Goal: Communication & Community: Ask a question

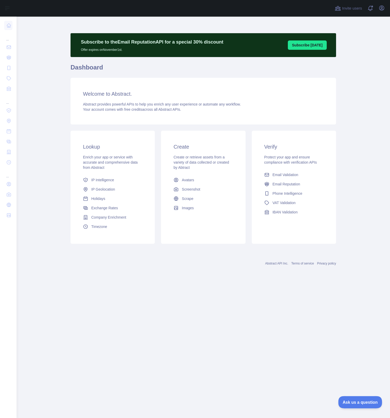
click at [359, 402] on span "Ask us a question" at bounding box center [357, 401] width 39 height 4
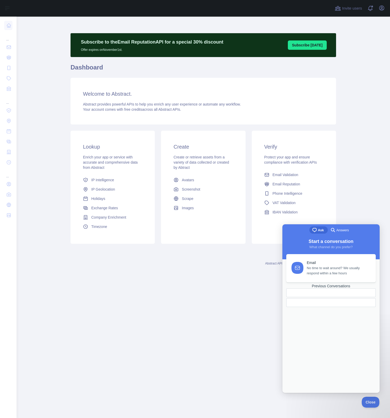
click at [242, 337] on main "Subscribe to the Email Reputation API for a special 30 % discount Offer expires…" at bounding box center [203, 217] width 373 height 401
click at [348, 205] on main "Subscribe to the Email Reputation API for a special 30 % discount Offer expires…" at bounding box center [203, 217] width 373 height 401
click at [213, 296] on main "Subscribe to the Email Reputation API for a special 30 % discount Offer expires…" at bounding box center [203, 217] width 373 height 401
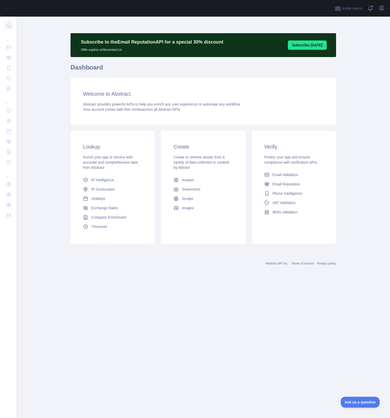
click at [285, 365] on main "Subscribe to the Email Reputation API for a special 30 % discount Offer expires…" at bounding box center [203, 217] width 373 height 401
click at [370, 10] on span at bounding box center [372, 8] width 10 height 17
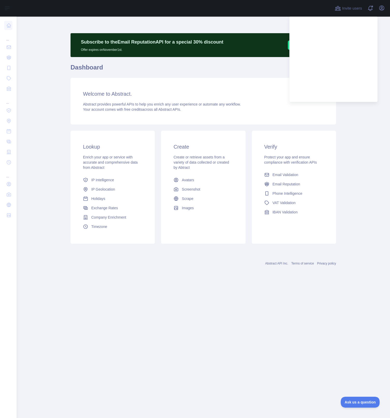
click at [354, 145] on main "Subscribe to the Email Reputation API for a special 30 % discount Offer expires…" at bounding box center [203, 217] width 373 height 401
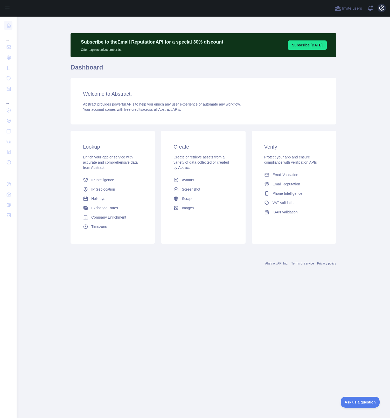
click at [381, 8] on icon "button" at bounding box center [381, 8] width 6 height 6
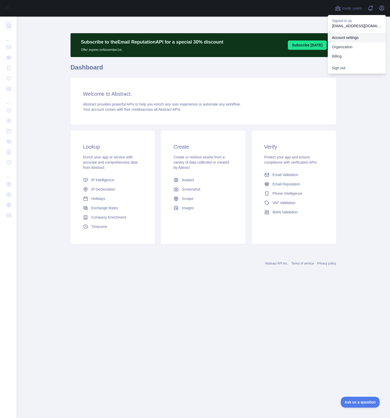
click at [347, 37] on link "Account settings" at bounding box center [357, 37] width 58 height 9
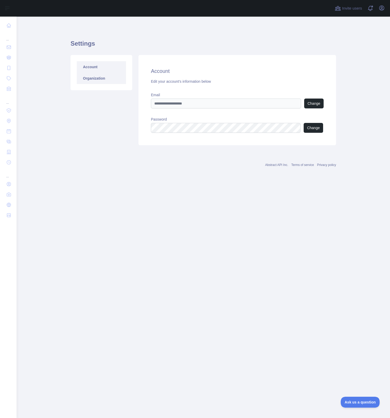
click at [107, 82] on link "Organization" at bounding box center [101, 78] width 49 height 11
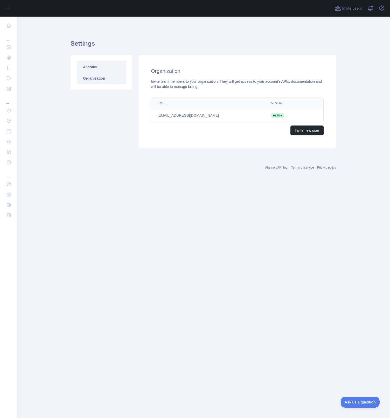
click at [109, 68] on link "Account" at bounding box center [101, 66] width 49 height 11
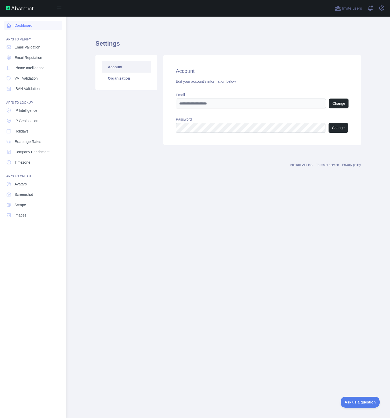
click at [9, 25] on icon at bounding box center [8, 25] width 5 height 5
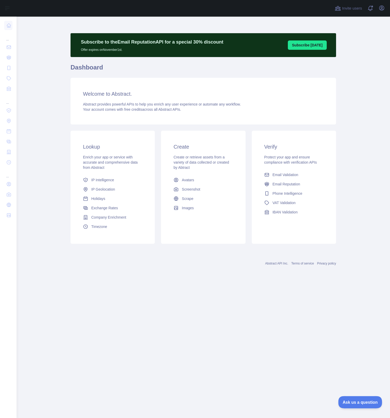
click at [349, 400] on span "Ask us a question" at bounding box center [357, 401] width 39 height 4
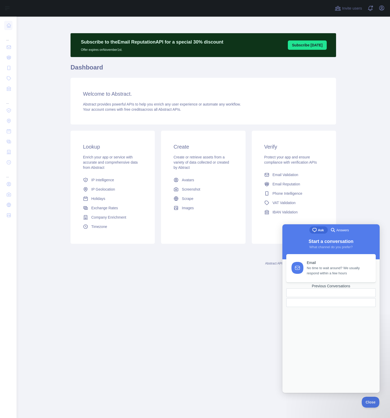
click at [332, 300] on div "Email No time to wait around? We usually respond within a few hours Previous Co…" at bounding box center [331, 318] width 94 height 128
click at [326, 353] on div "Email No time to wait around? We usually respond within a few hours Previous Co…" at bounding box center [331, 318] width 94 height 128
click at [324, 297] on div "Email No time to wait around? We usually respond within a few hours Previous Co…" at bounding box center [331, 318] width 94 height 128
click at [327, 288] on div "Previous Conversations" at bounding box center [330, 286] width 89 height 4
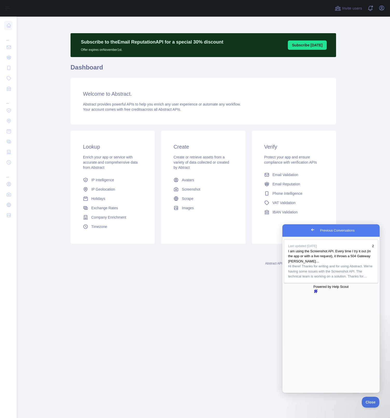
click at [309, 229] on span "Go back" at bounding box center [312, 230] width 6 height 6
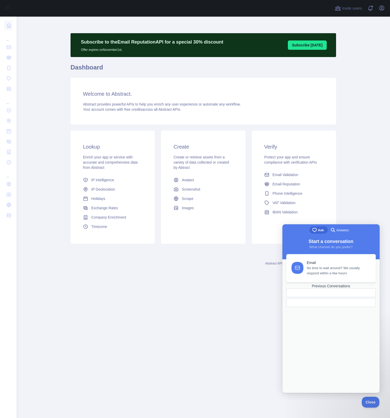
click at [324, 349] on div "Email No time to wait around? We usually respond within a few hours Previous Co…" at bounding box center [331, 318] width 94 height 128
click at [362, 195] on main "Subscribe to the Email Reputation API for a special 30 % discount Offer expires…" at bounding box center [203, 217] width 373 height 401
click at [180, 349] on main "Subscribe to the Email Reputation API for a special 30 % discount Offer expires…" at bounding box center [203, 217] width 373 height 401
click at [352, 112] on main "Subscribe to the Email Reputation API for a special 30 % discount Offer expires…" at bounding box center [203, 217] width 373 height 401
click at [310, 266] on span "No time to wait around? We usually respond within a few hours" at bounding box center [338, 269] width 63 height 10
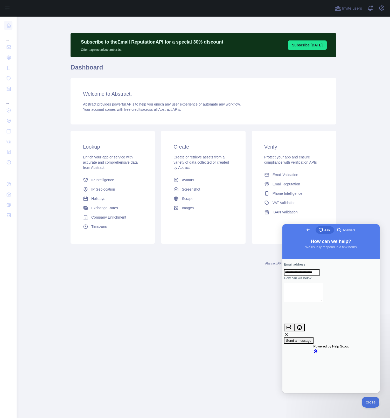
click at [308, 294] on textarea "How can we help?" at bounding box center [303, 292] width 39 height 19
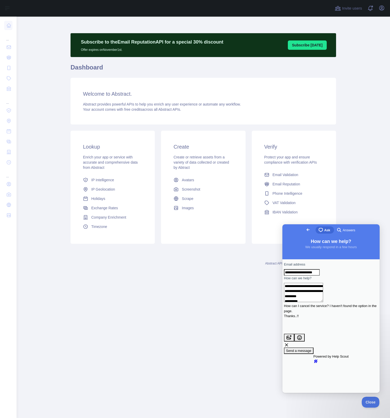
type textarea "**********"
click at [311, 349] on span "Send a message" at bounding box center [298, 351] width 25 height 4
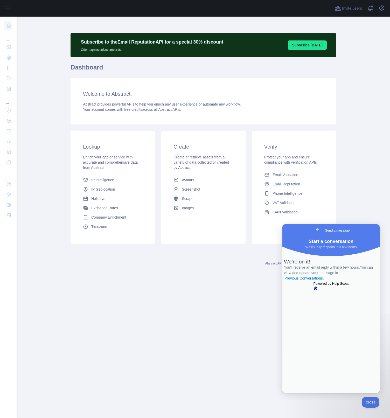
click at [350, 165] on main "Subscribe to the Email Reputation API for a special 30 % discount Offer expires…" at bounding box center [203, 217] width 373 height 401
